Goal: Task Accomplishment & Management: Use online tool/utility

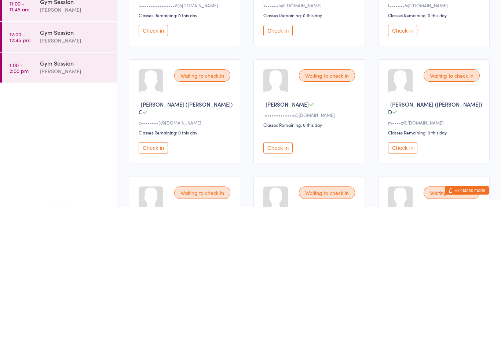
type input "!"
click at [151, 280] on button "Check in" at bounding box center [153, 285] width 29 height 11
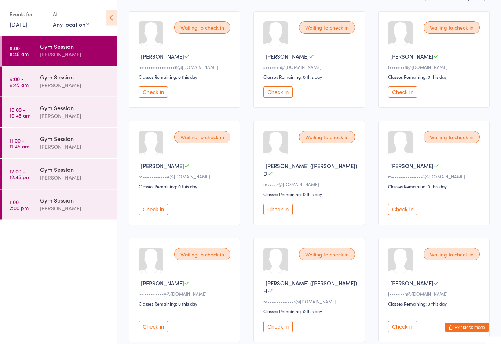
scroll to position [75, 0]
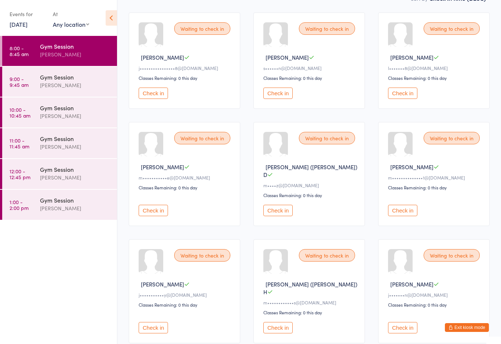
click at [402, 97] on button "Check in" at bounding box center [402, 93] width 29 height 11
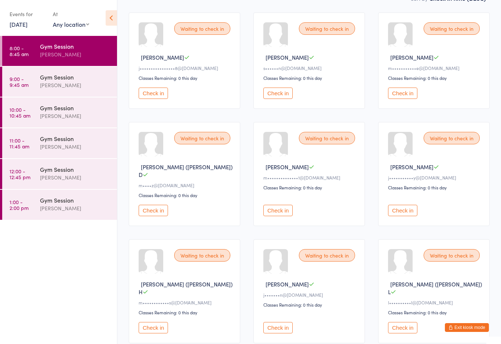
click at [401, 322] on button "Check in" at bounding box center [402, 327] width 29 height 11
click at [282, 211] on button "Check in" at bounding box center [277, 210] width 29 height 11
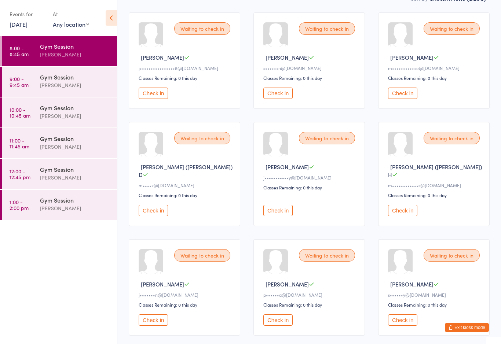
click at [282, 209] on button "Check in" at bounding box center [277, 210] width 29 height 11
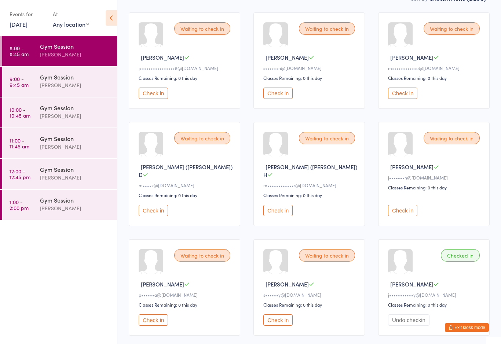
click at [151, 99] on button "Check in" at bounding box center [153, 93] width 29 height 11
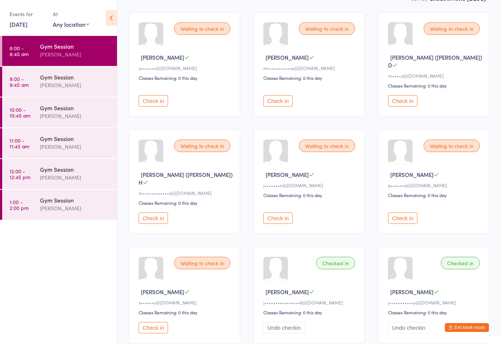
click at [401, 97] on button "Check in" at bounding box center [402, 100] width 29 height 11
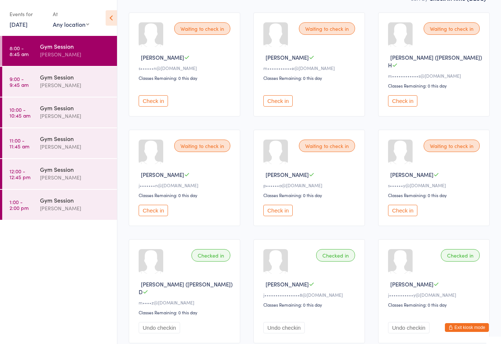
click at [279, 96] on button "Check in" at bounding box center [277, 100] width 29 height 11
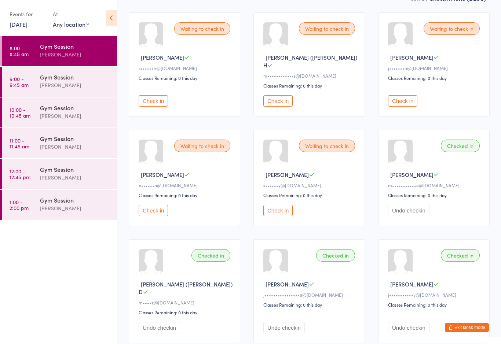
click at [154, 95] on button "Check in" at bounding box center [153, 100] width 29 height 11
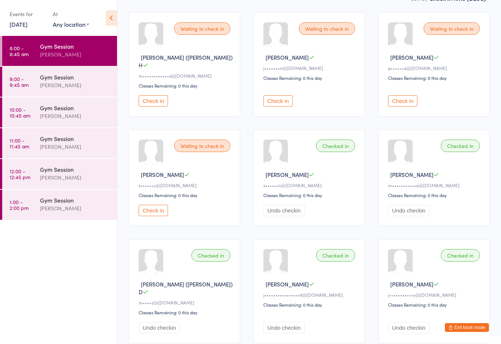
click at [281, 97] on button "Check in" at bounding box center [277, 100] width 29 height 11
click at [150, 97] on button "Check in" at bounding box center [153, 100] width 29 height 11
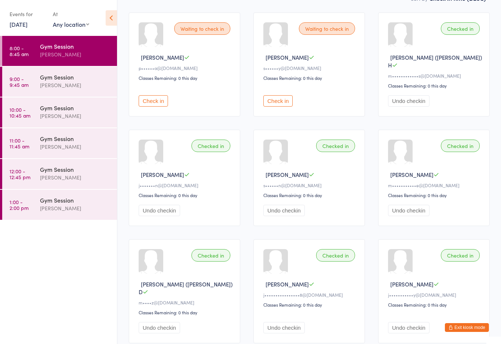
click at [275, 103] on button "Check in" at bounding box center [277, 100] width 29 height 11
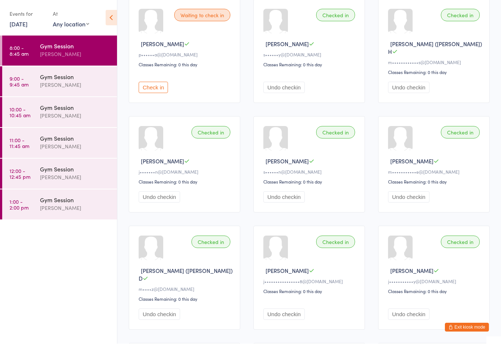
click at [36, 83] on link "9:00 - 9:45 am Gym Session [PERSON_NAME]" at bounding box center [59, 82] width 115 height 30
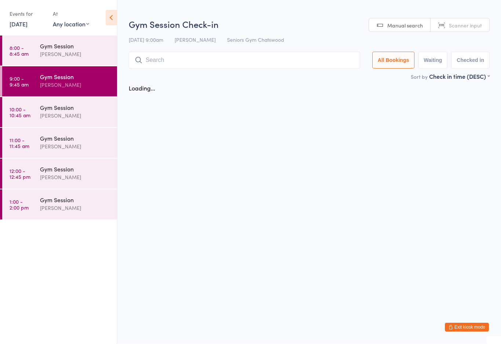
scroll to position [0, 0]
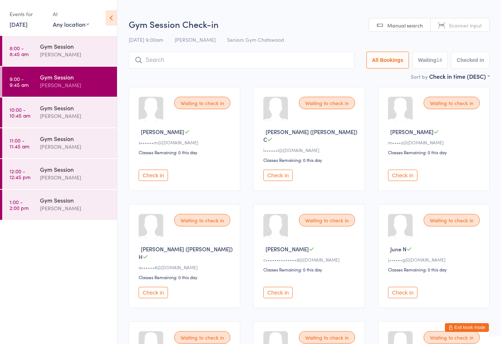
click at [400, 170] on button "Check in" at bounding box center [402, 175] width 29 height 11
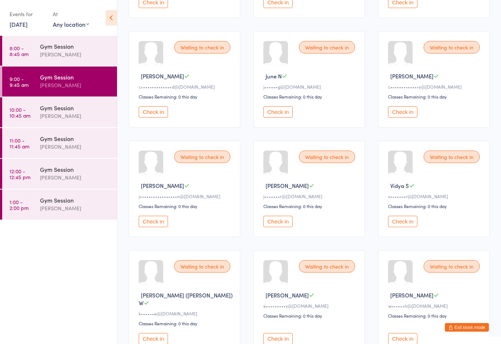
scroll to position [173, 0]
click at [405, 338] on button "Check in" at bounding box center [402, 338] width 29 height 11
click at [408, 335] on button "Check in" at bounding box center [402, 338] width 29 height 11
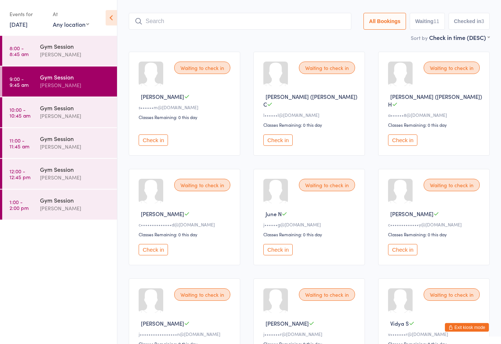
scroll to position [0, 0]
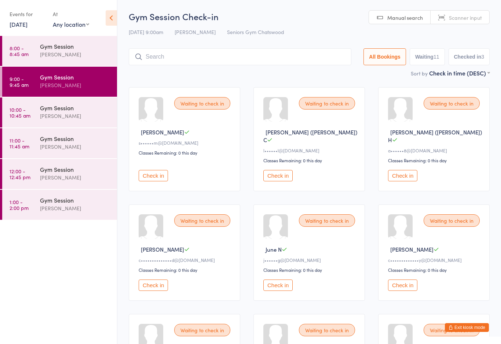
click at [81, 49] on div "Gym Session" at bounding box center [75, 46] width 71 height 8
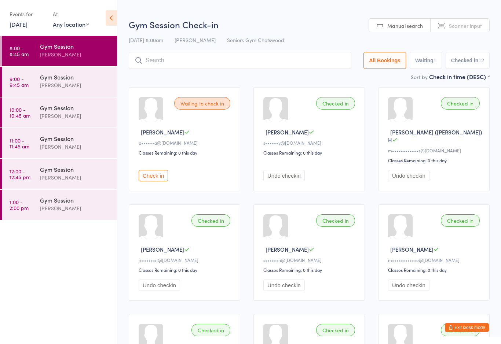
click at [147, 174] on button "Check in" at bounding box center [153, 175] width 29 height 11
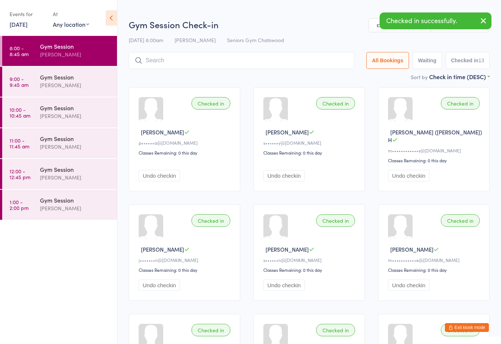
click at [83, 84] on div "[PERSON_NAME]" at bounding box center [75, 85] width 71 height 8
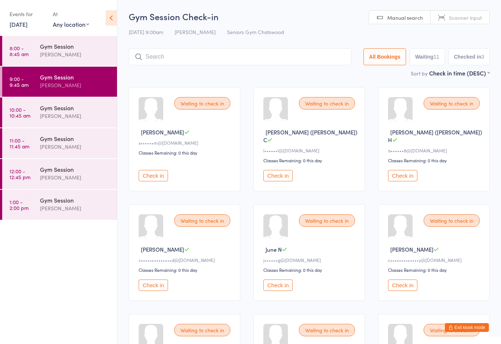
click at [281, 282] on button "Check in" at bounding box center [277, 285] width 29 height 11
click at [280, 172] on button "Check in" at bounding box center [277, 175] width 29 height 11
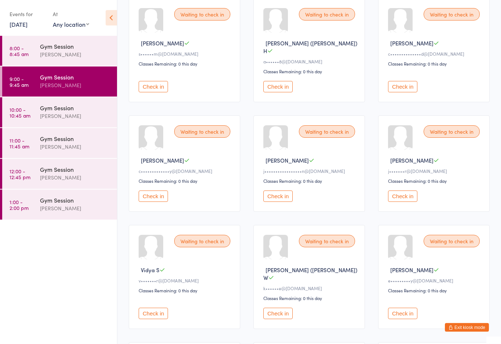
scroll to position [98, 0]
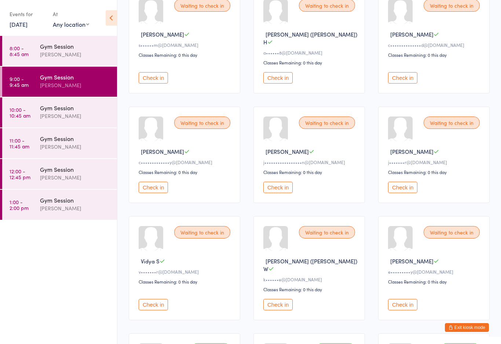
click at [403, 299] on button "Check in" at bounding box center [402, 304] width 29 height 11
click at [283, 186] on button "Check in" at bounding box center [277, 187] width 29 height 11
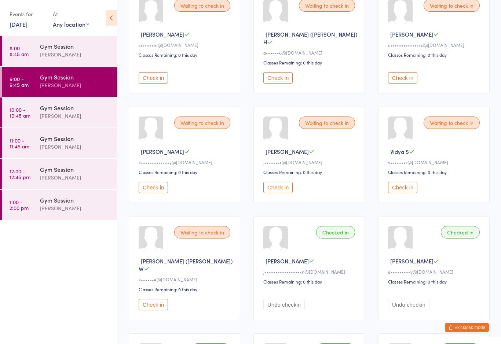
click at [155, 302] on button "Check in" at bounding box center [153, 304] width 29 height 11
click at [155, 183] on button "Check in" at bounding box center [153, 187] width 29 height 11
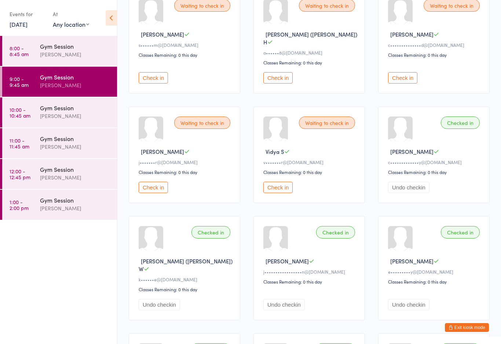
click at [150, 73] on button "Check in" at bounding box center [153, 77] width 29 height 11
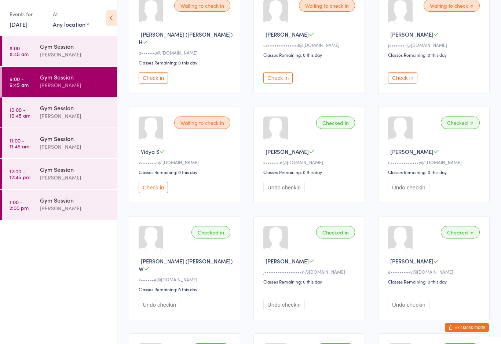
click at [404, 79] on button "Check in" at bounding box center [402, 77] width 29 height 11
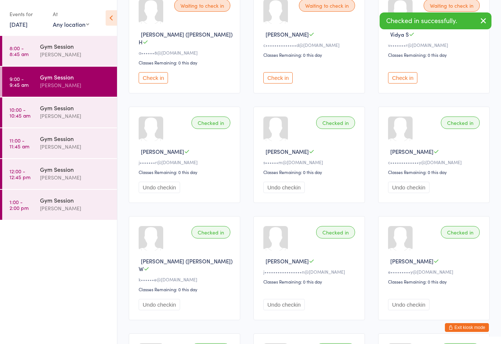
click at [403, 76] on button "Check in" at bounding box center [402, 77] width 29 height 11
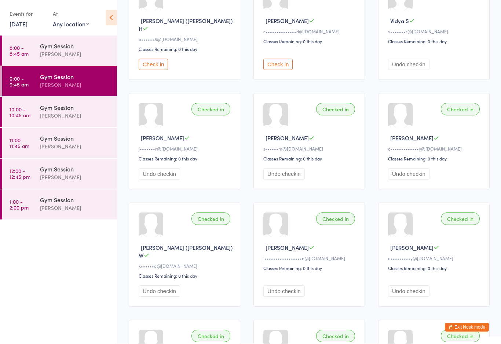
scroll to position [111, 0]
click at [159, 64] on button "Check in" at bounding box center [153, 64] width 29 height 11
click at [159, 59] on button "Check in" at bounding box center [153, 64] width 29 height 11
click at [152, 63] on button "Check in" at bounding box center [153, 64] width 29 height 11
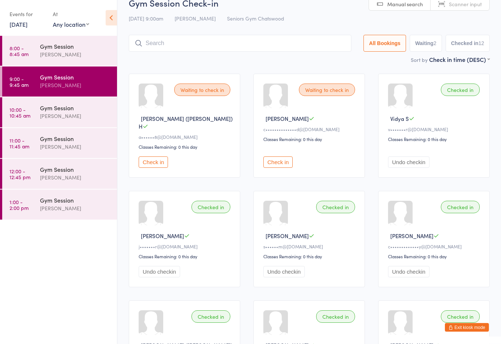
scroll to position [14, 0]
click at [161, 161] on button "Check in" at bounding box center [153, 162] width 29 height 11
click at [158, 157] on button "Check in" at bounding box center [153, 162] width 29 height 11
click at [157, 161] on button "Check in" at bounding box center [153, 162] width 29 height 11
click at [161, 161] on button "Check in" at bounding box center [153, 162] width 29 height 11
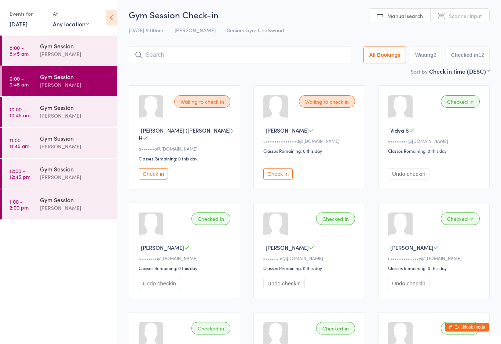
scroll to position [2, 0]
click at [154, 168] on button "Check in" at bounding box center [153, 173] width 29 height 11
click at [162, 173] on button "Check in" at bounding box center [153, 173] width 29 height 11
click at [157, 176] on button "Check in" at bounding box center [153, 173] width 29 height 11
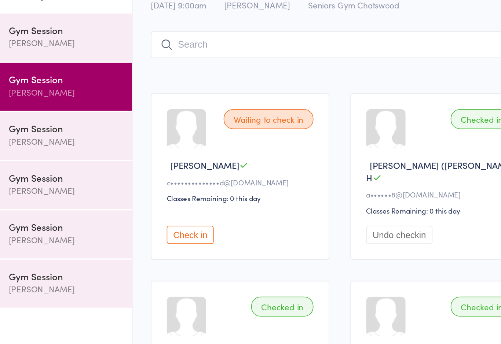
scroll to position [0, 0]
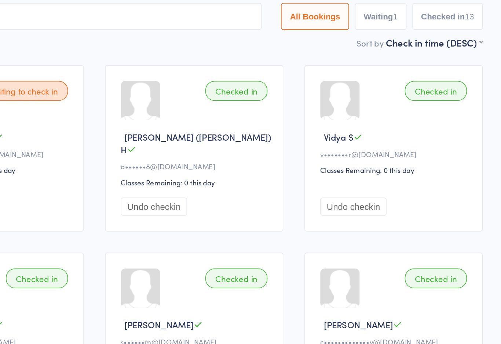
click at [263, 170] on button "Undo checkin" at bounding box center [283, 175] width 41 height 11
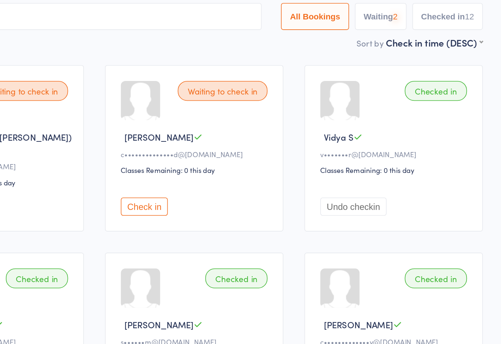
click at [263, 170] on button "Check in" at bounding box center [277, 175] width 29 height 11
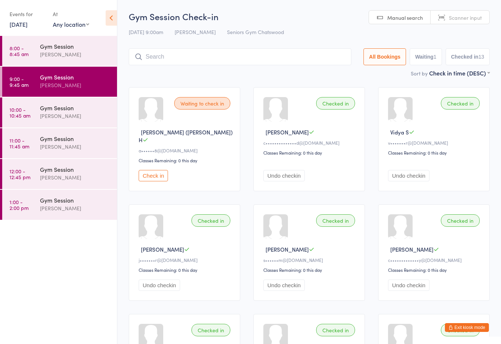
click at [77, 115] on div "[PERSON_NAME]" at bounding box center [75, 116] width 71 height 8
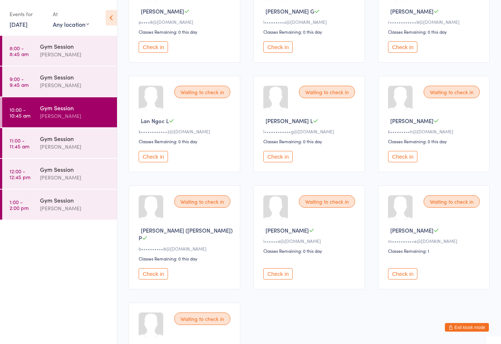
scroll to position [236, 0]
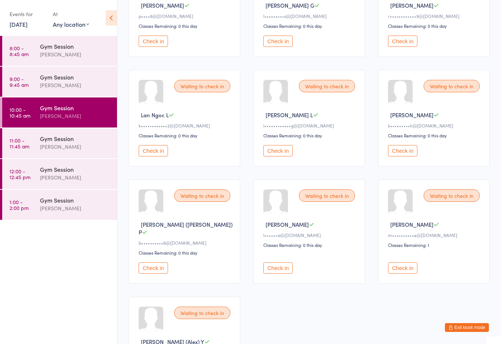
click at [157, 271] on button "Check in" at bounding box center [153, 267] width 29 height 11
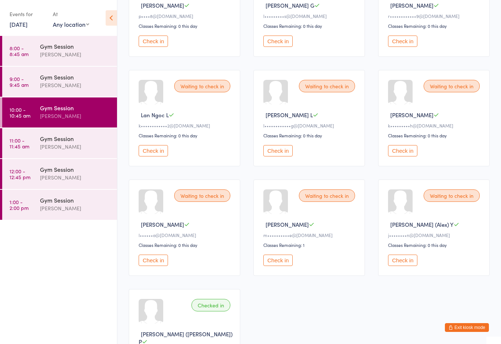
click at [406, 266] on button "Check in" at bounding box center [402, 260] width 29 height 11
click at [158, 154] on button "Check in" at bounding box center [153, 150] width 29 height 11
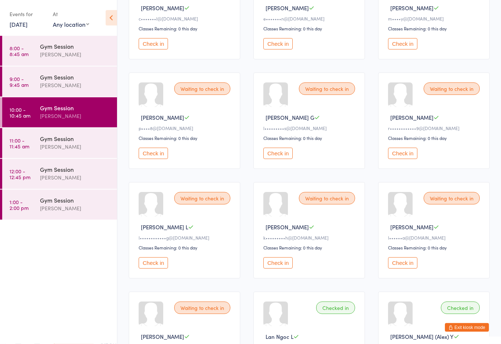
scroll to position [124, 0]
click at [156, 159] on button "Check in" at bounding box center [153, 153] width 29 height 11
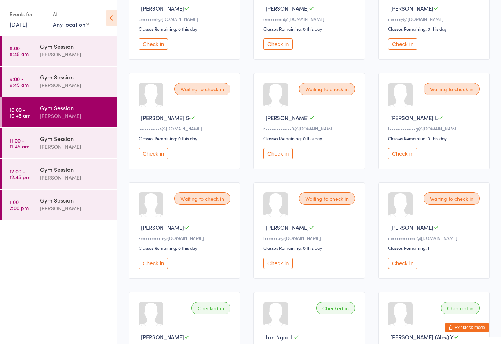
click at [274, 169] on div "Waiting to check in [PERSON_NAME] r••••••••••••9@[DOMAIN_NAME] Classes Remainin…" at bounding box center [308, 121] width 111 height 96
click at [279, 159] on button "Check in" at bounding box center [277, 153] width 29 height 11
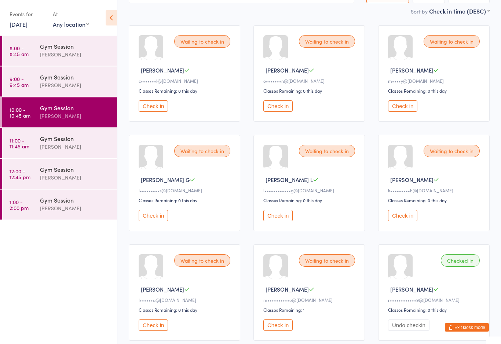
scroll to position [0, 0]
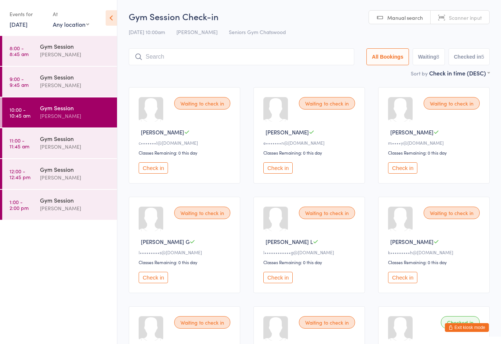
click at [280, 114] on div at bounding box center [275, 109] width 25 height 25
click at [281, 130] on span "[PERSON_NAME]" at bounding box center [286, 132] width 43 height 8
click at [319, 105] on div "Waiting to check in" at bounding box center [327, 103] width 56 height 12
click at [277, 174] on button "Check in" at bounding box center [277, 167] width 29 height 11
click at [388, 174] on button "Check in" at bounding box center [402, 167] width 29 height 11
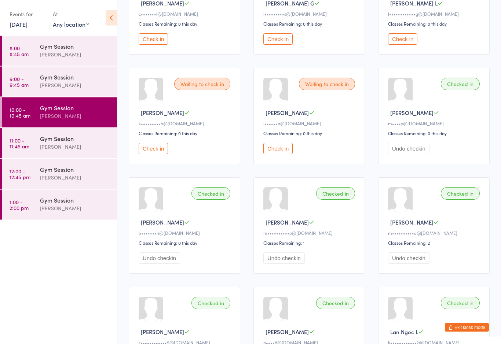
scroll to position [130, 0]
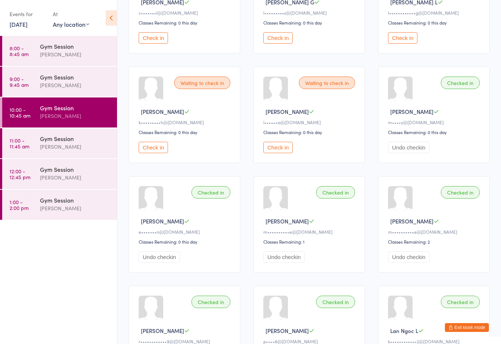
click at [158, 235] on div "e•••••••n@[DOMAIN_NAME]" at bounding box center [186, 232] width 94 height 6
click at [206, 197] on div "Checked in" at bounding box center [210, 192] width 39 height 12
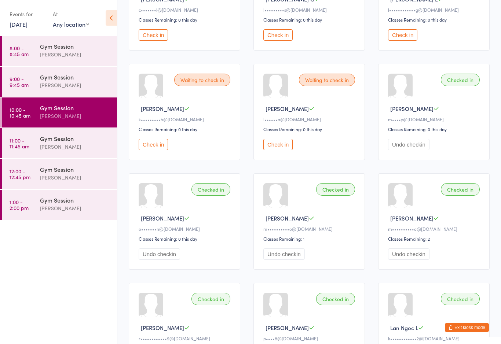
click at [207, 196] on div "Checked in" at bounding box center [210, 189] width 39 height 12
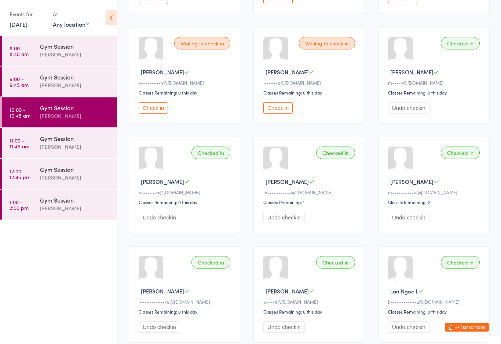
scroll to position [167, 0]
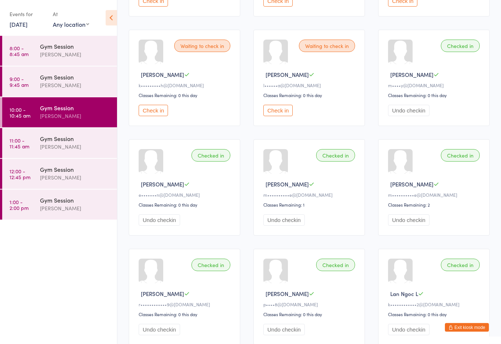
click at [153, 164] on div at bounding box center [151, 162] width 25 height 25
click at [150, 165] on div at bounding box center [151, 162] width 25 height 25
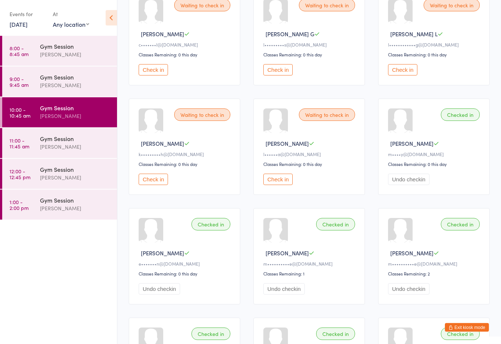
scroll to position [97, 0]
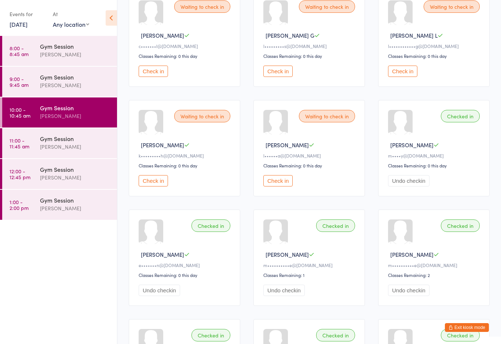
click at [281, 182] on button "Check in" at bounding box center [277, 180] width 29 height 11
click at [288, 71] on button "Check in" at bounding box center [277, 71] width 29 height 11
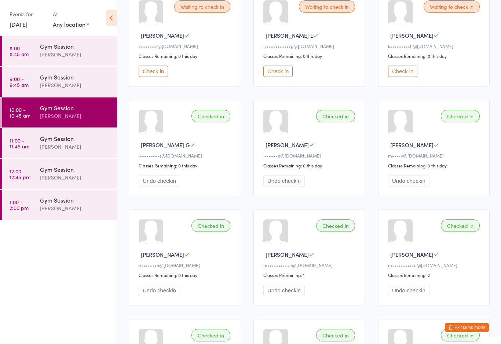
click at [155, 74] on button "Check in" at bounding box center [153, 71] width 29 height 11
click at [342, 225] on div "Checked in Max W m••••••••••e@[DOMAIN_NAME] Classes Remaining: 1 Undo checkin" at bounding box center [308, 258] width 111 height 96
click at [341, 231] on div "Checked in" at bounding box center [335, 226] width 39 height 12
click at [341, 242] on div "Checked in Max W m••••••••••e@[DOMAIN_NAME] Classes Remaining: 1 Undo checkin" at bounding box center [308, 258] width 111 height 96
click at [328, 258] on div "[PERSON_NAME]" at bounding box center [310, 255] width 94 height 8
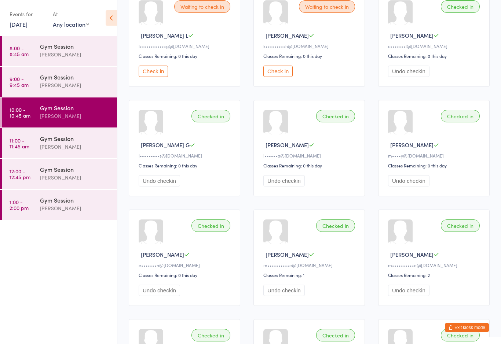
click at [405, 296] on button "Undo checkin" at bounding box center [408, 290] width 41 height 11
click at [65, 82] on div "[PERSON_NAME]" at bounding box center [75, 85] width 71 height 8
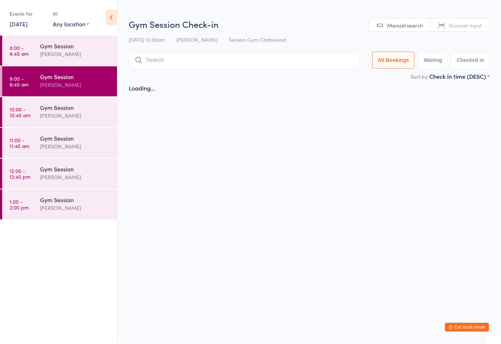
scroll to position [0, 0]
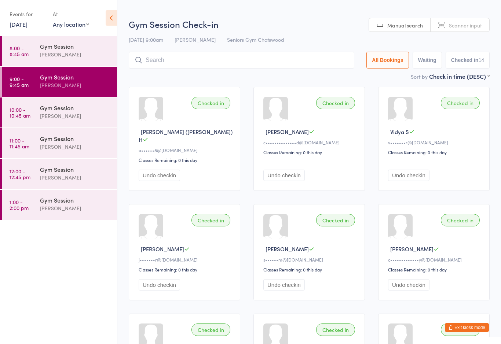
click at [63, 138] on div "Gym Session" at bounding box center [75, 139] width 71 height 8
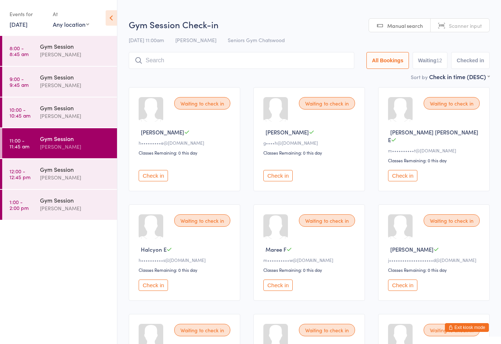
click at [59, 106] on div "Gym Session" at bounding box center [75, 108] width 71 height 8
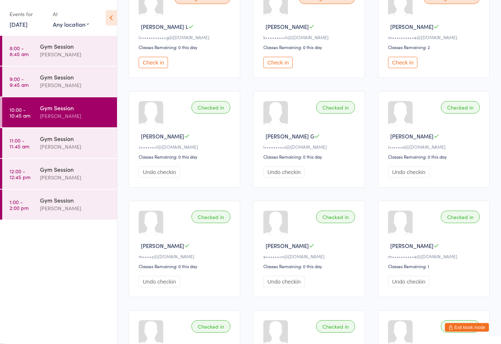
scroll to position [110, 0]
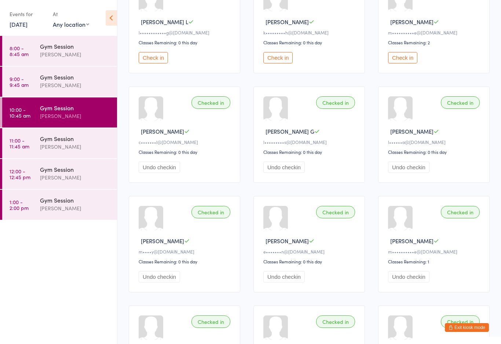
click at [208, 218] on div "Checked in" at bounding box center [210, 212] width 39 height 12
click at [210, 218] on div "Checked in" at bounding box center [210, 212] width 39 height 12
click at [211, 218] on div "Checked in" at bounding box center [210, 212] width 39 height 12
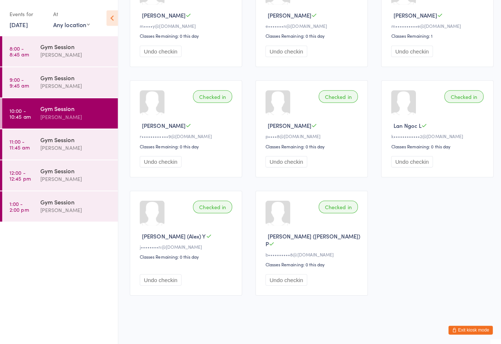
scroll to position [336, 0]
click at [53, 173] on div "Gym Session" at bounding box center [75, 169] width 71 height 8
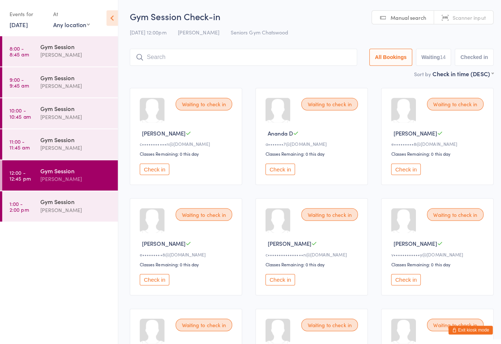
click at [52, 144] on div "[PERSON_NAME]" at bounding box center [75, 147] width 71 height 8
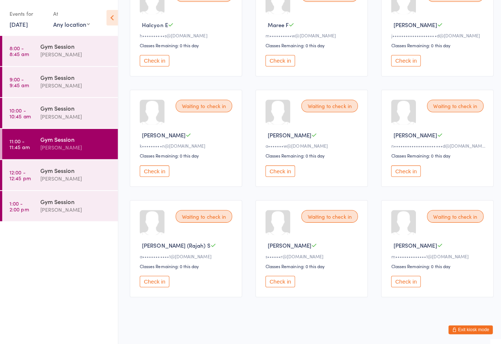
scroll to position [225, 0]
click at [63, 206] on div "[PERSON_NAME]" at bounding box center [75, 208] width 71 height 8
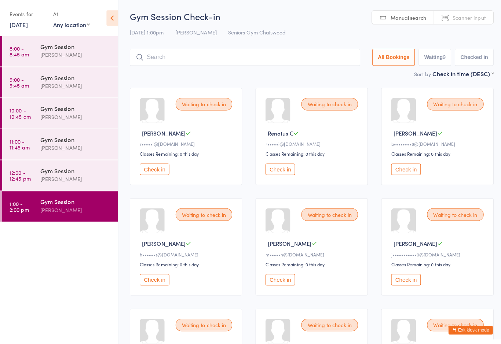
click at [59, 115] on div "[PERSON_NAME]" at bounding box center [75, 116] width 71 height 8
